Goal: Check status: Check status

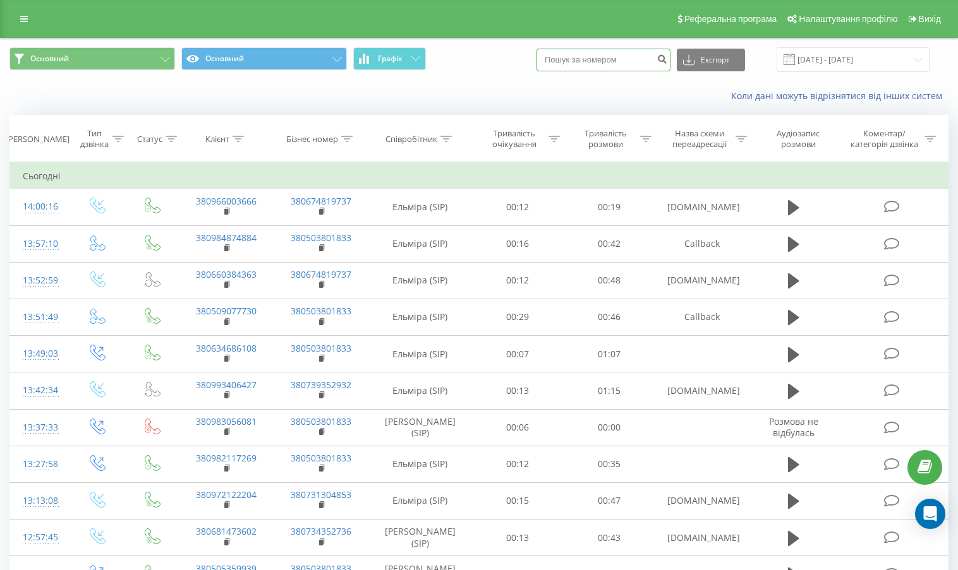
paste input "380503856340"
type input "380503856340"
click at [666, 54] on button "submit" at bounding box center [661, 60] width 17 height 23
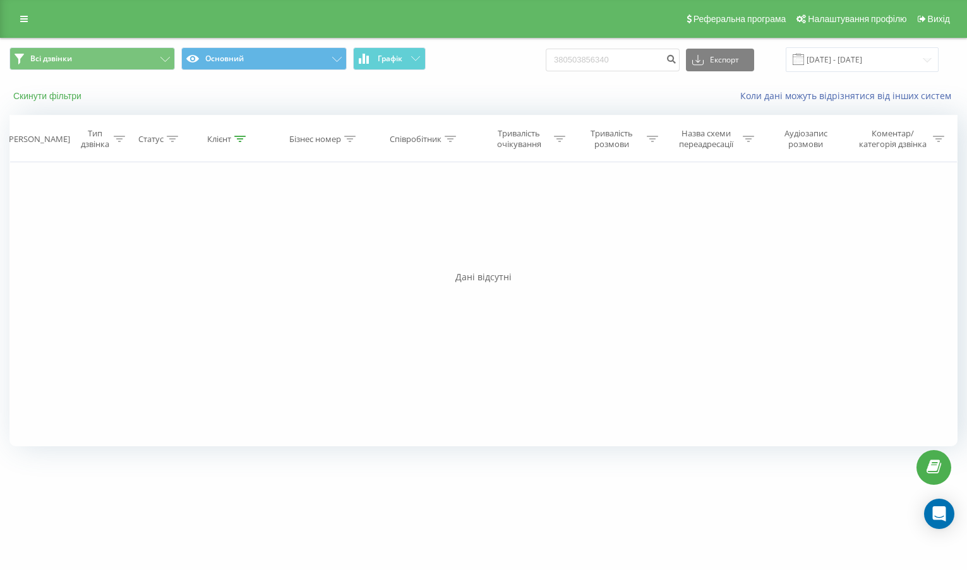
click at [63, 94] on button "Скинути фільтри" at bounding box center [48, 95] width 78 height 11
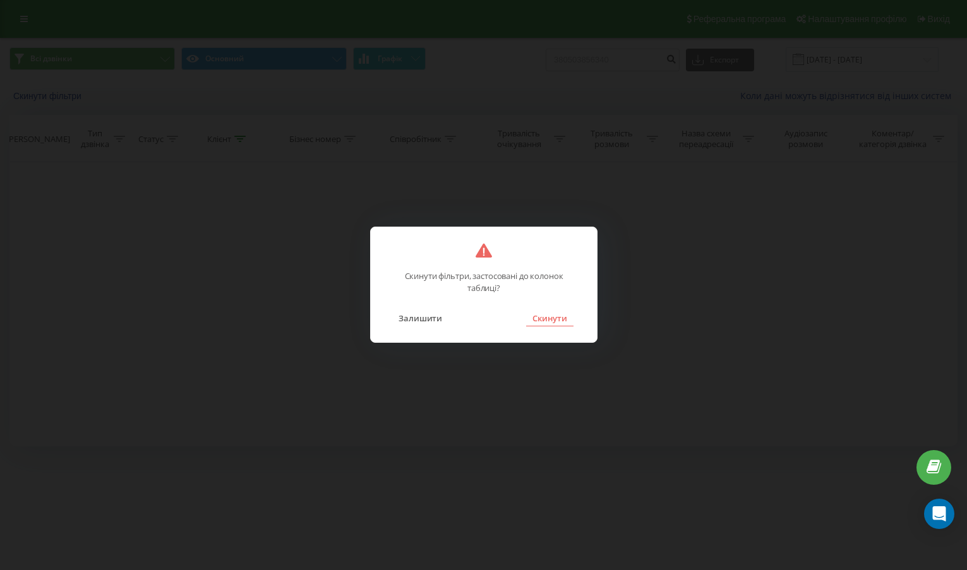
click at [555, 319] on button "Скинути" at bounding box center [549, 318] width 47 height 16
